Goal: Check status: Check status

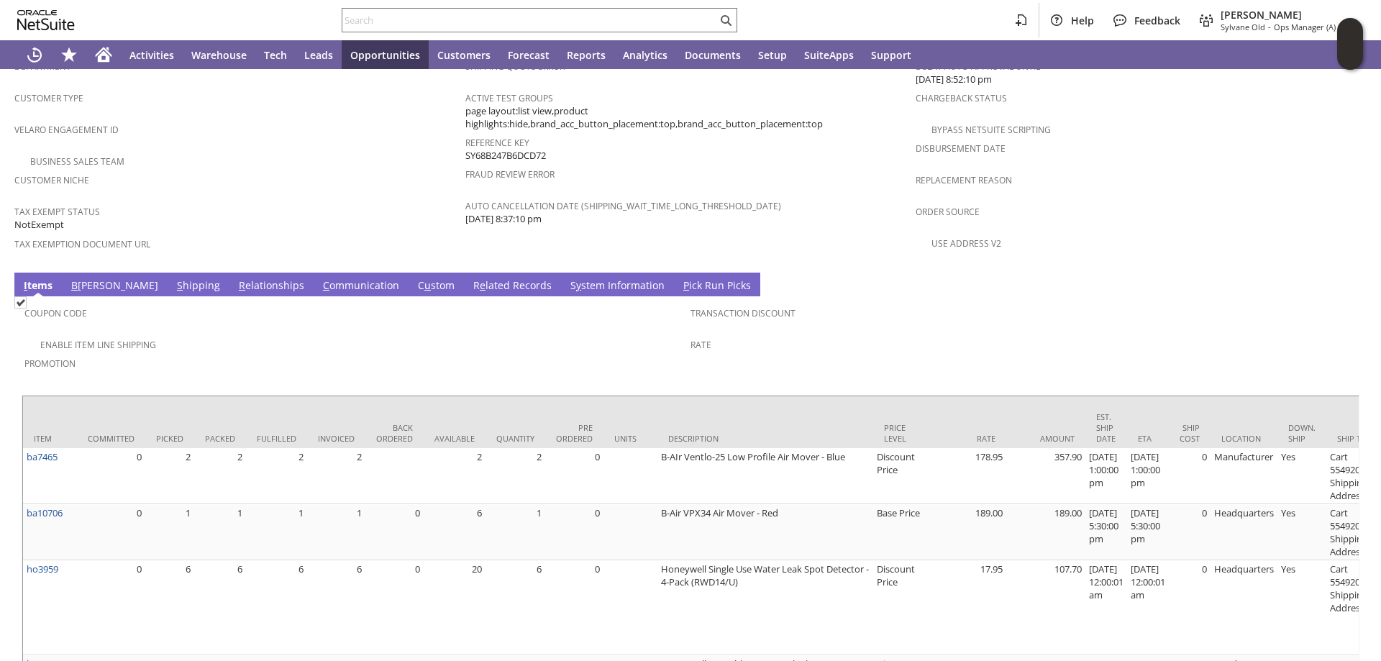
scroll to position [935, 0]
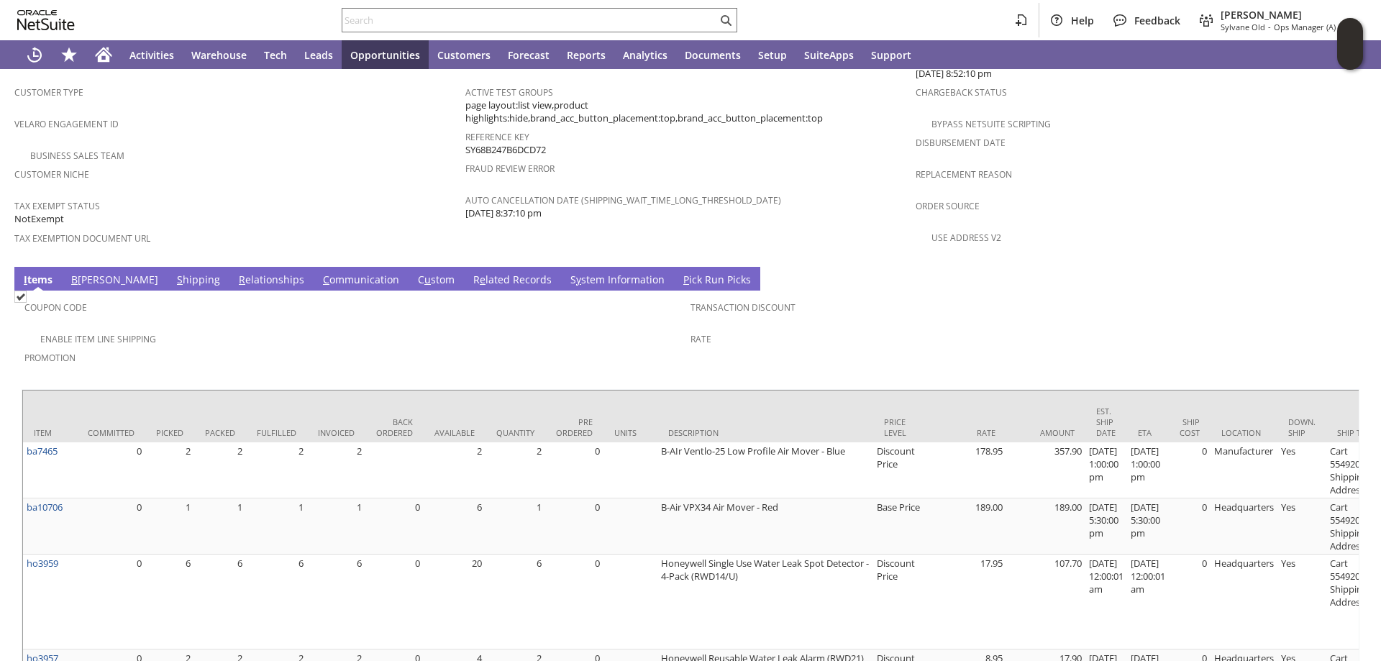
click at [173, 273] on link "S hipping" at bounding box center [198, 281] width 50 height 16
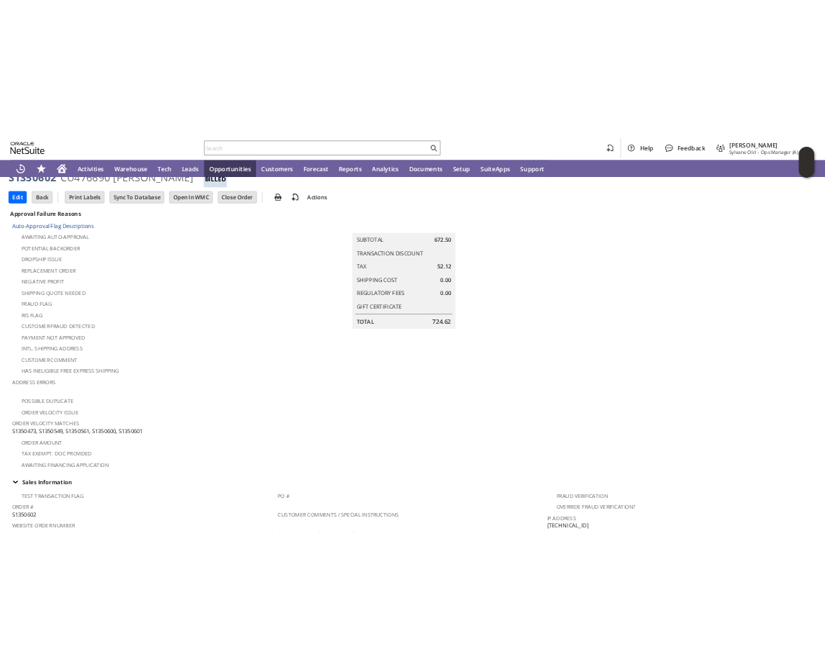
scroll to position [0, 0]
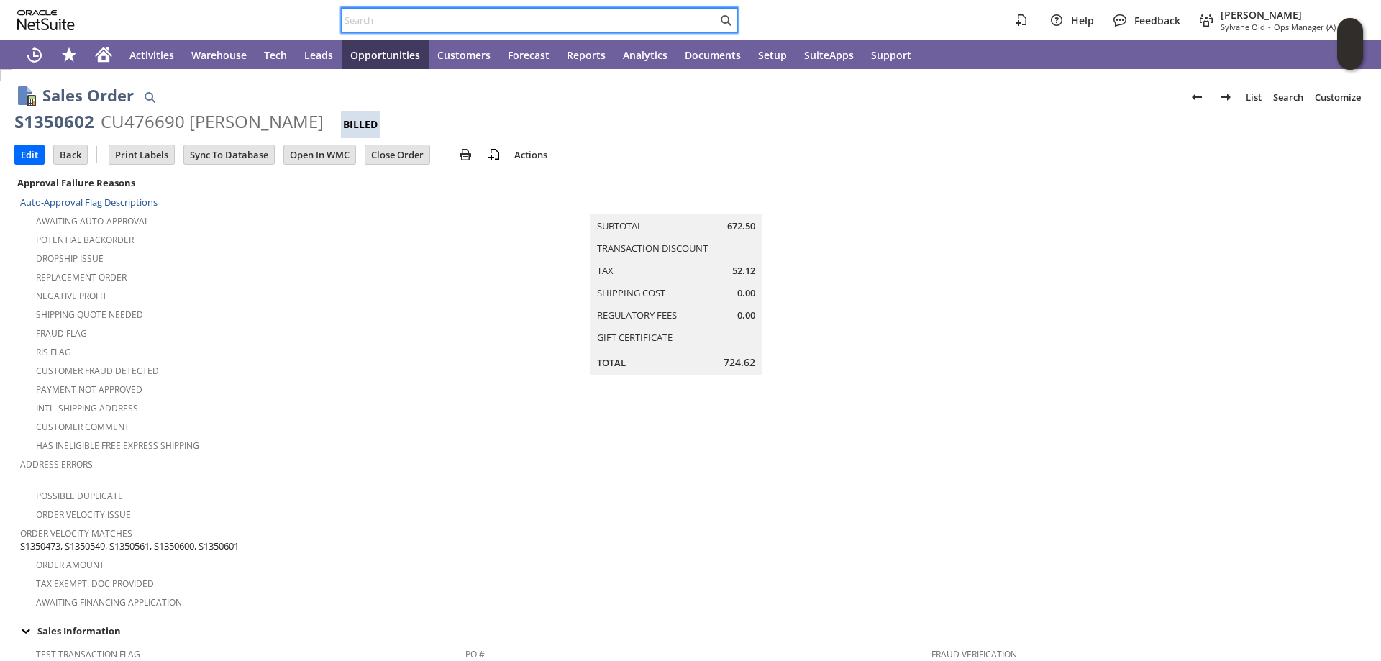
click at [377, 21] on input "text" at bounding box center [529, 20] width 375 height 17
paste input "SO11146"
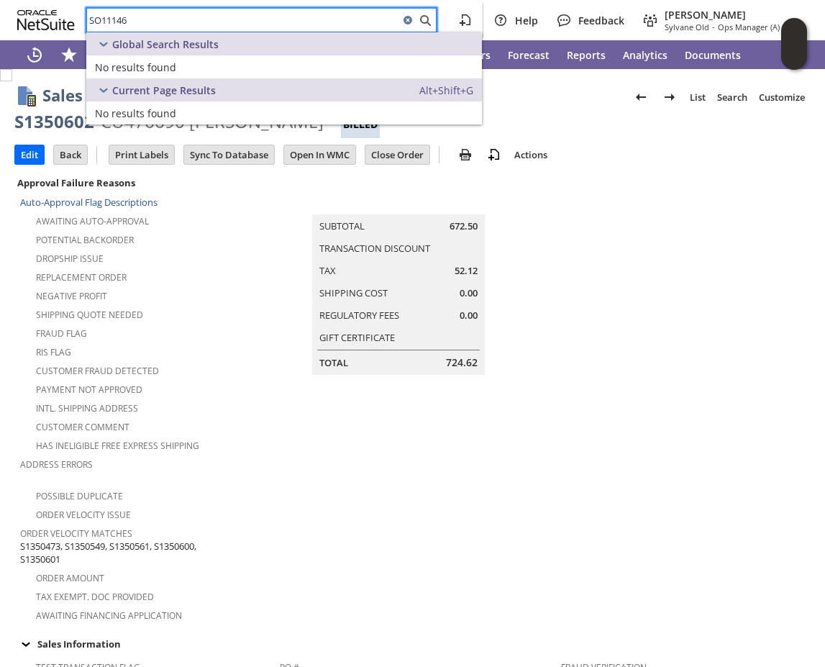
drag, startPoint x: 152, startPoint y: 28, endPoint x: 45, endPoint y: 29, distance: 107.2
click at [45, 29] on div "SO11146 Help Feedback Angela Gruchala Sylvane Old - Ops Manager (A) (F2L)" at bounding box center [412, 20] width 825 height 40
paste input "1520340"
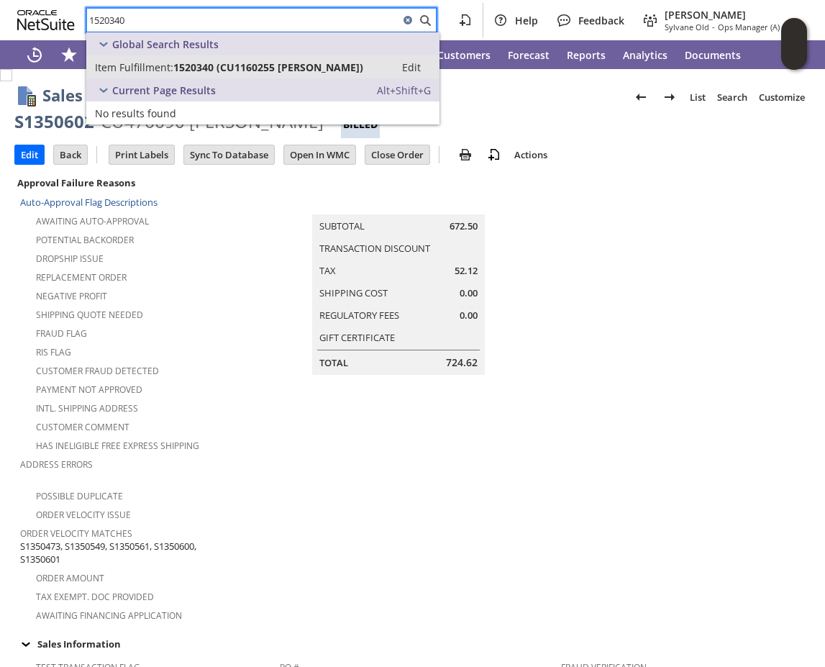
type input "1520340"
click at [170, 65] on span "Item Fulfillment:" at bounding box center [134, 67] width 78 height 14
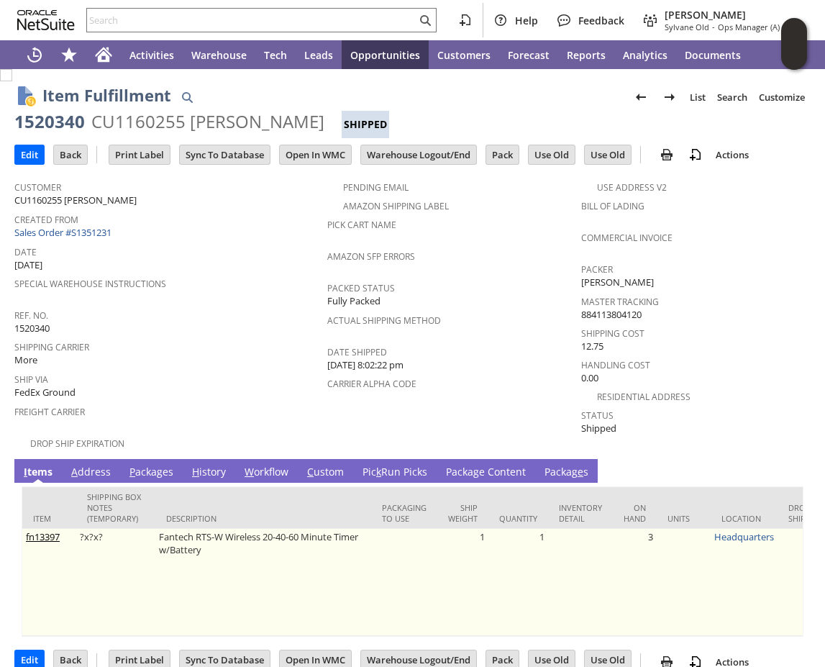
click at [43, 530] on link "fn13397" at bounding box center [43, 536] width 34 height 13
